Goal: Check status

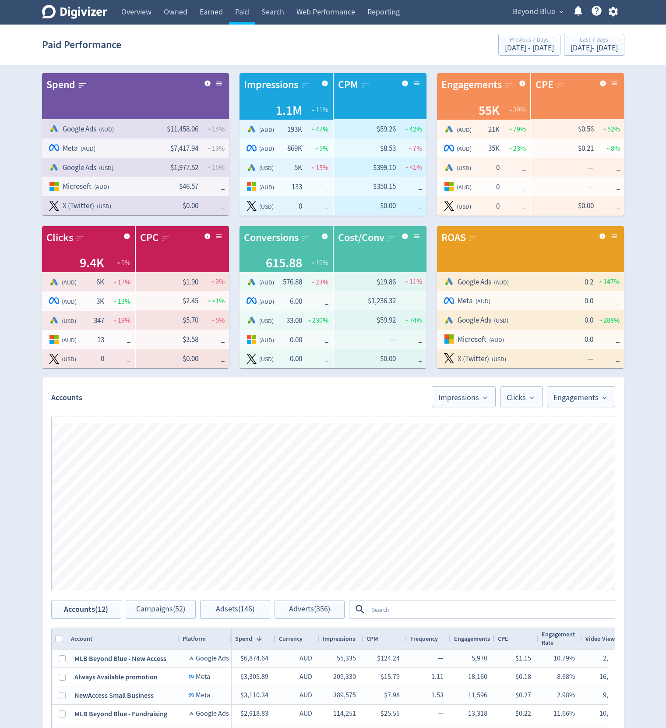
click at [337, 12] on link "Web Performance" at bounding box center [325, 12] width 71 height 25
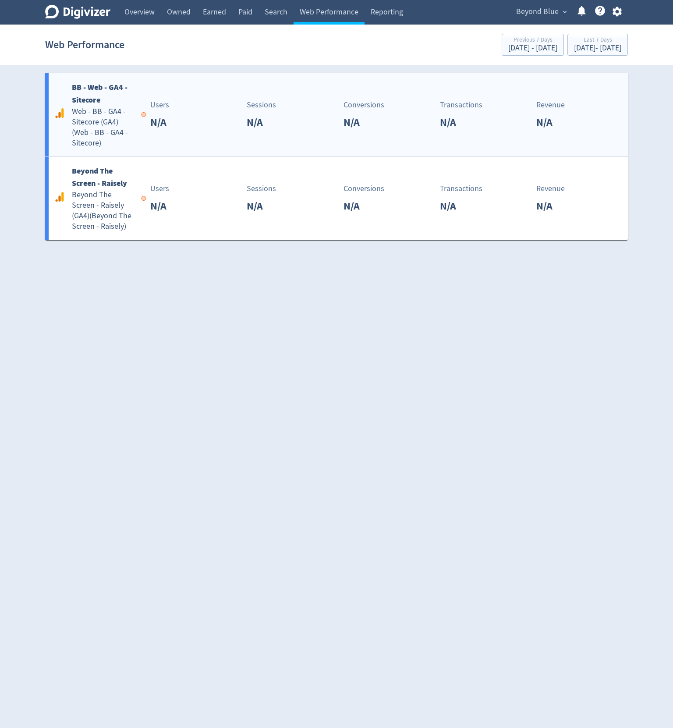
click at [292, 110] on div "Sessions N/A" at bounding box center [290, 114] width 96 height 31
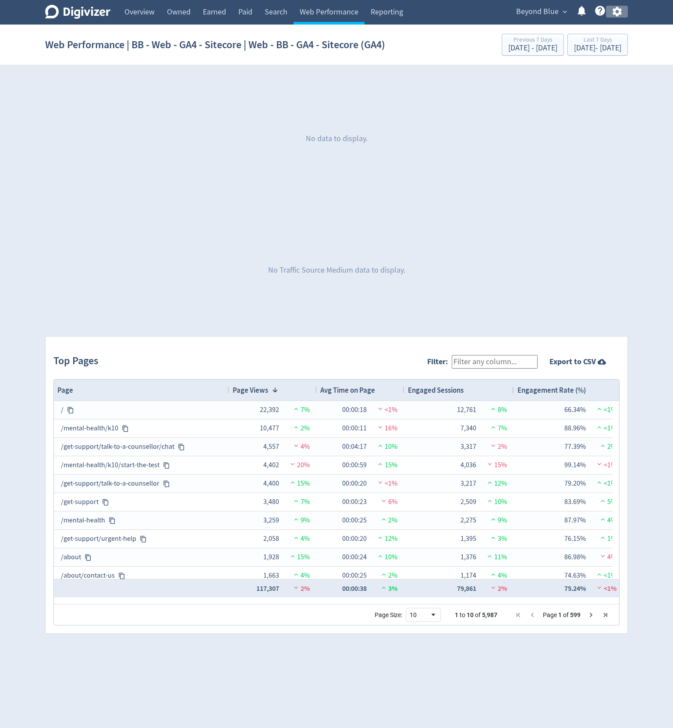
click at [620, 10] on icon "button" at bounding box center [616, 12] width 9 height 10
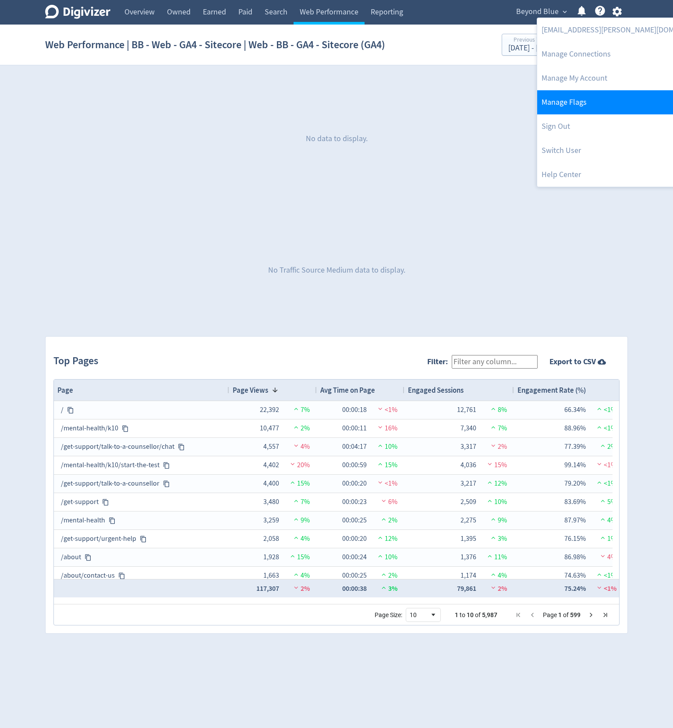
click at [599, 107] on link "Manage Flags" at bounding box center [626, 102] width 179 height 24
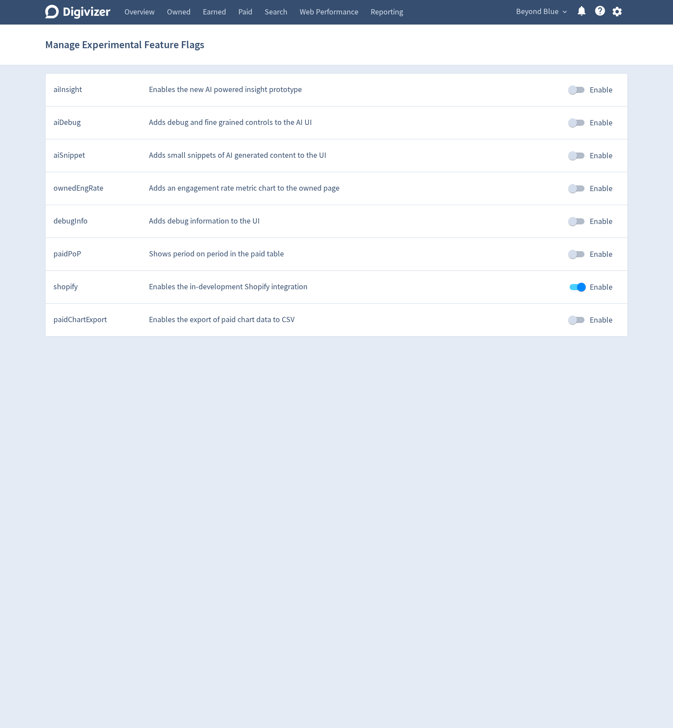
click at [577, 284] on input "Enable" at bounding box center [581, 287] width 50 height 17
checkbox input "false"
click at [345, 15] on link "Web Performance" at bounding box center [328, 12] width 71 height 25
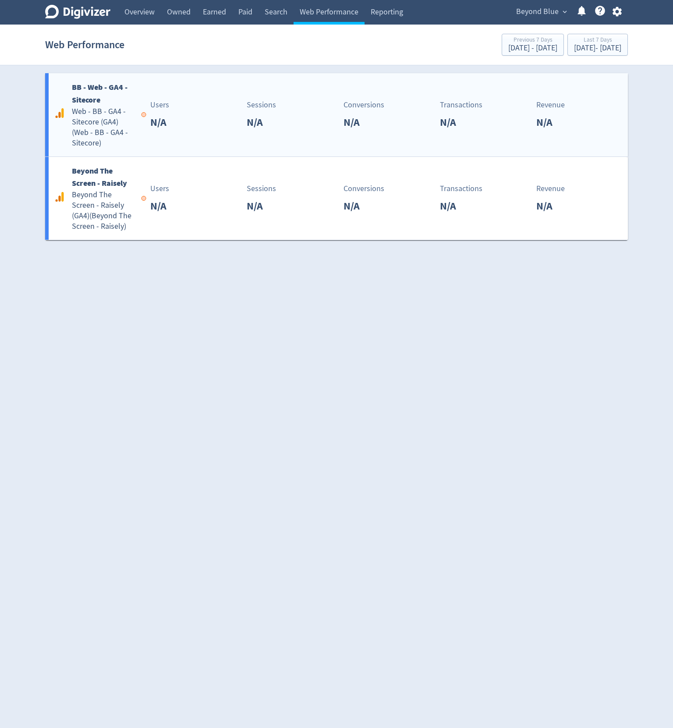
click at [314, 99] on div "BB - Web - GA4 - Sitecore Web - BB - GA4 - Sitecore (GA4) ( Web - BB - GA4 - Si…" at bounding box center [336, 114] width 583 height 83
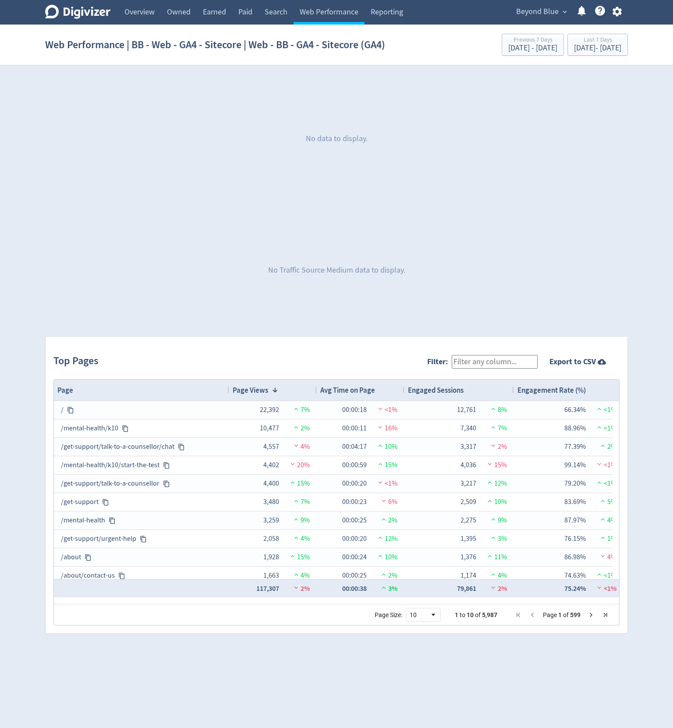
click at [314, 99] on div "No data to display." at bounding box center [336, 138] width 583 height 131
click at [282, 14] on link "Search" at bounding box center [275, 12] width 35 height 25
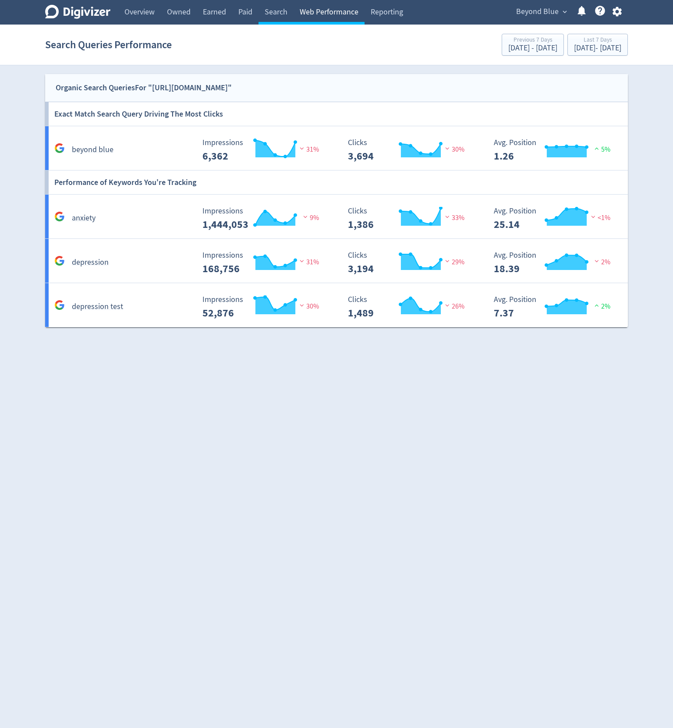
click at [331, 11] on link "Web Performance" at bounding box center [328, 12] width 71 height 25
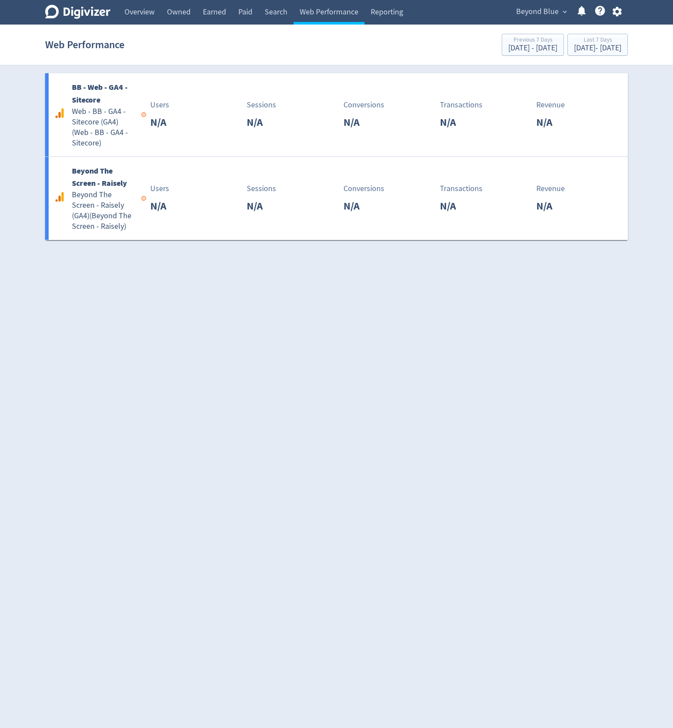
click at [537, 10] on span "Beyond Blue" at bounding box center [537, 12] width 42 height 14
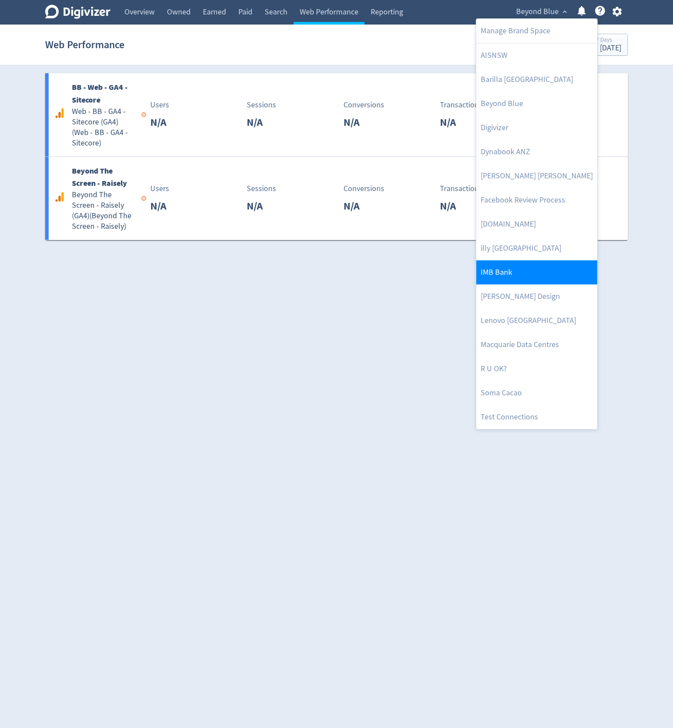
click at [521, 277] on link "IMB Bank" at bounding box center [536, 272] width 121 height 24
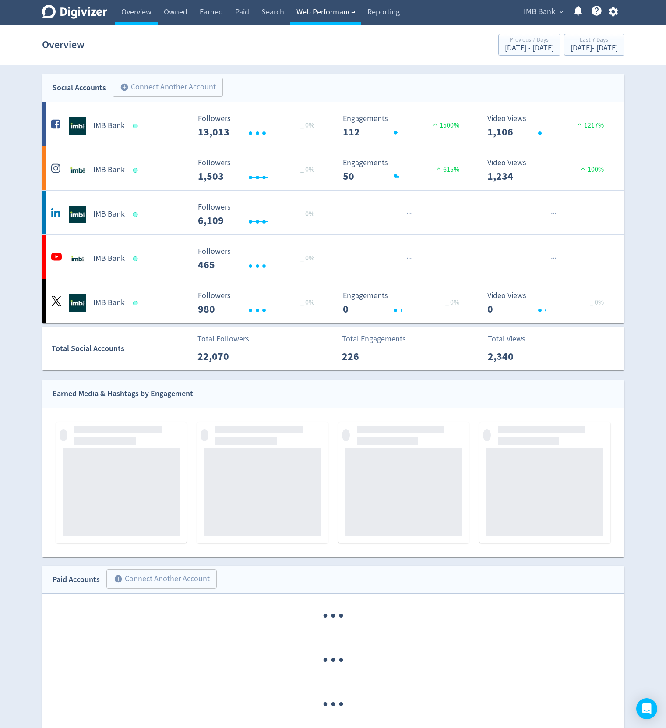
click at [327, 9] on link "Web Performance" at bounding box center [325, 12] width 71 height 25
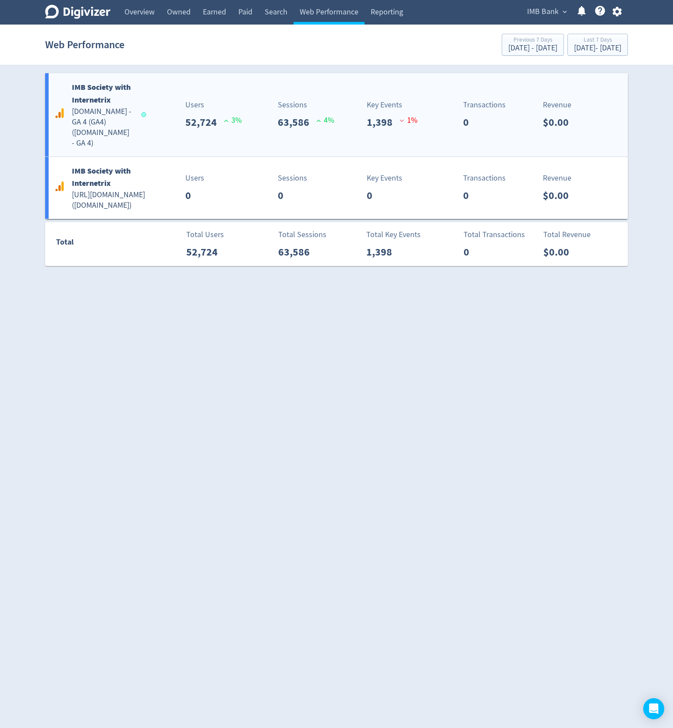
click at [434, 103] on div "Key Events 1,398 1 %" at bounding box center [398, 114] width 73 height 31
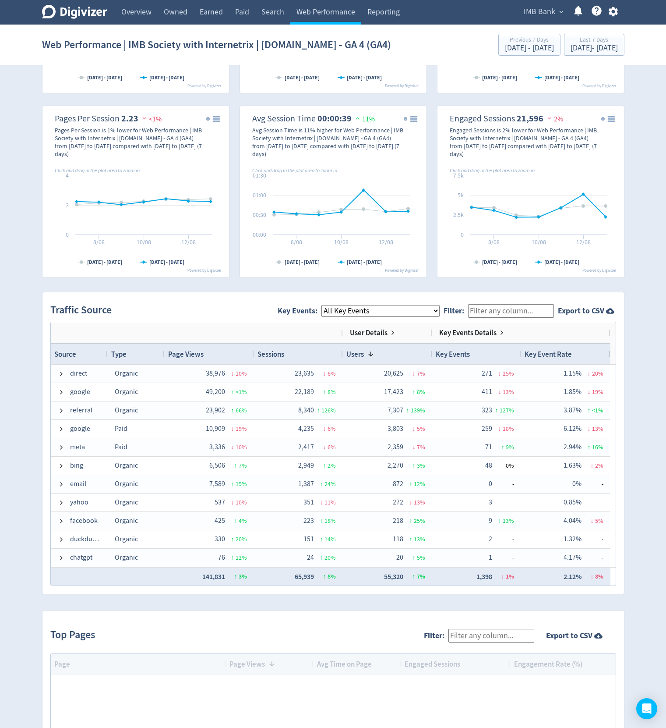
scroll to position [420, 0]
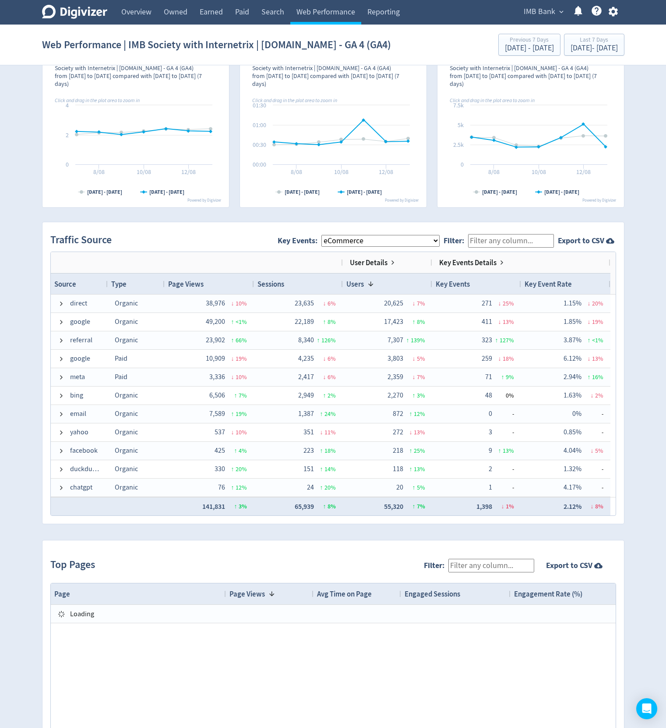
click at [323, 235] on select "All Key Events eCommerce digital_mortgage_submitted pl_apply_submitted deposit_…" at bounding box center [381, 241] width 118 height 12
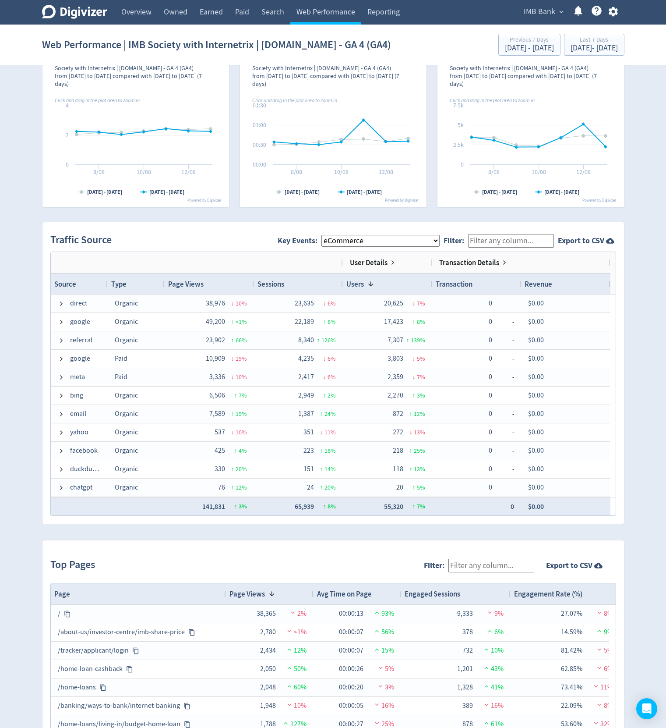
click at [648, 163] on div "Digivizer Logo [PERSON_NAME] Logo Overview Owned Earned Paid Search Web Perform…" at bounding box center [333, 218] width 666 height 1276
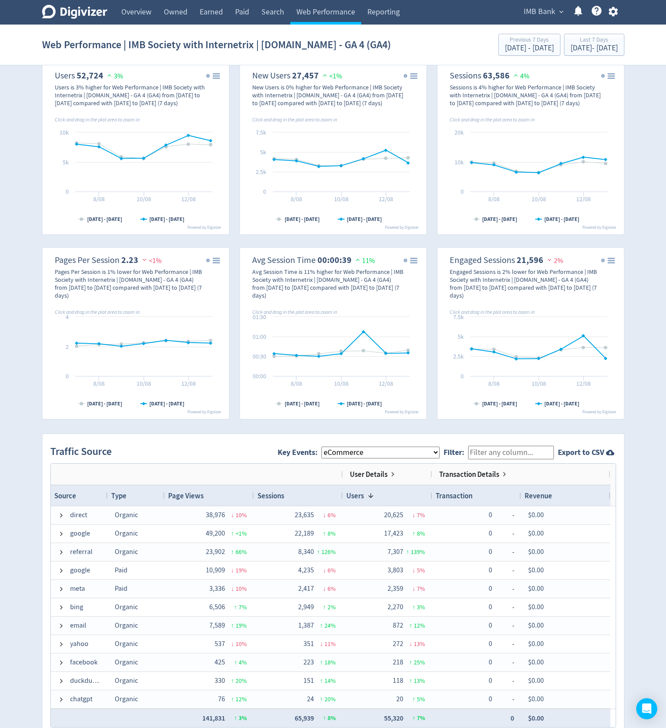
scroll to position [315, 0]
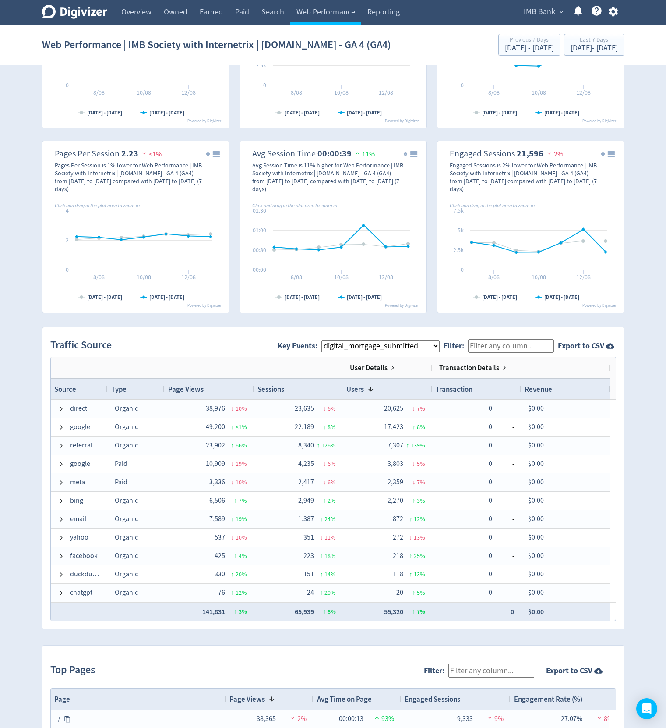
click at [323, 340] on select "All Key Events eCommerce digital_mortgage_submitted pl_apply_submitted deposit_…" at bounding box center [381, 346] width 118 height 12
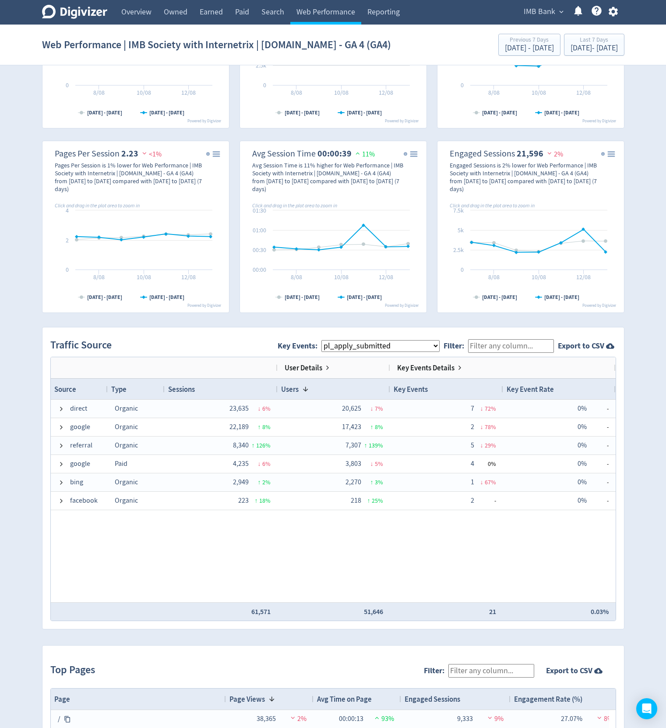
click at [323, 340] on select "All Key Events eCommerce digital_mortgage_submitted pl_apply_submitted deposit_…" at bounding box center [381, 346] width 118 height 12
select select "deposit_apply_application_submitted"
click at [323, 340] on select "All Key Events eCommerce digital_mortgage_submitted pl_apply_submitted deposit_…" at bounding box center [381, 346] width 118 height 12
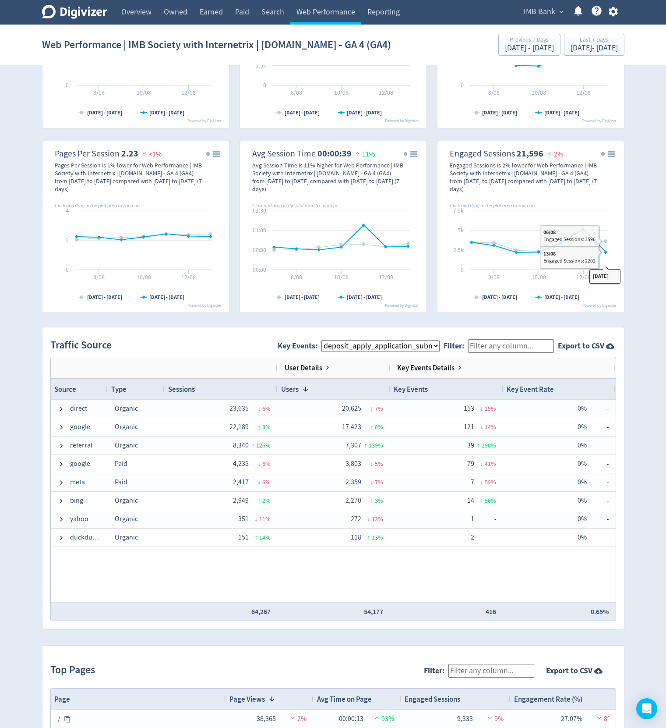
scroll to position [0, 0]
